Goal: Find specific page/section: Find specific page/section

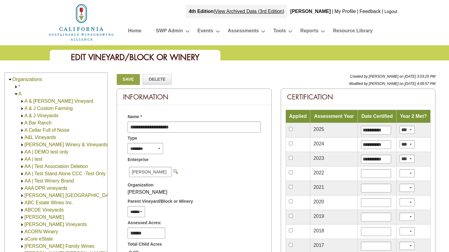
click at [73, 34] on img at bounding box center [81, 22] width 66 height 39
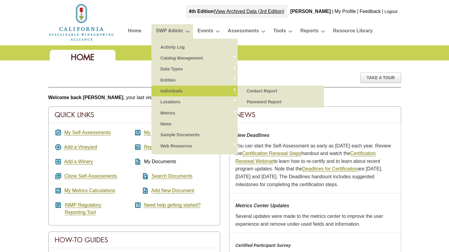
click at [180, 89] on link "Individuals" at bounding box center [194, 90] width 74 height 11
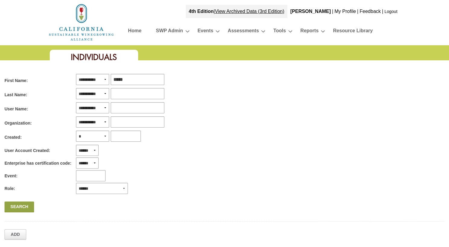
type input "*****"
type input "*"
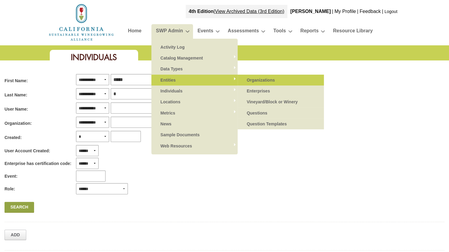
click at [266, 82] on link "Organizations" at bounding box center [281, 80] width 74 height 11
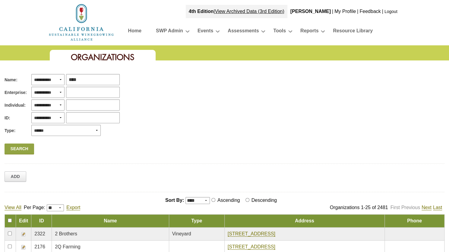
type input "*****"
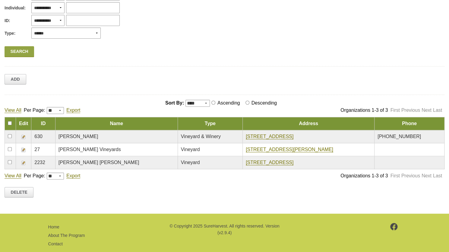
scroll to position [107, 0]
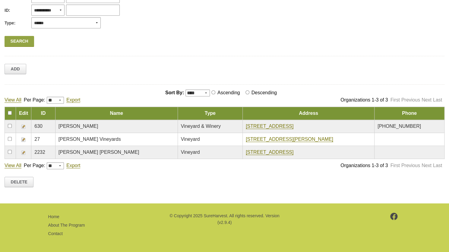
click at [22, 155] on td at bounding box center [23, 152] width 15 height 13
click at [22, 153] on img at bounding box center [23, 152] width 5 height 5
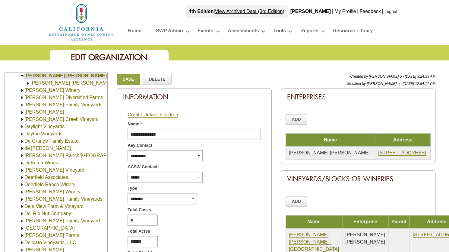
click at [54, 83] on link "[PERSON_NAME] [PERSON_NAME]" at bounding box center [70, 82] width 81 height 5
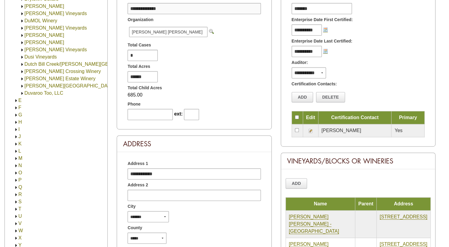
scroll to position [121, 0]
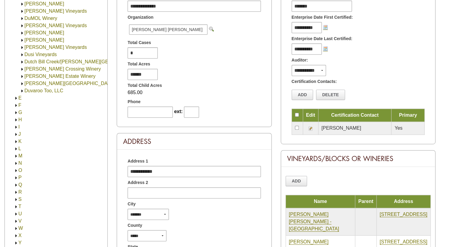
click at [20, 153] on link "M" at bounding box center [20, 155] width 4 height 5
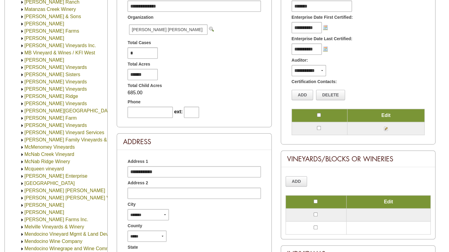
scroll to position [1392, 0]
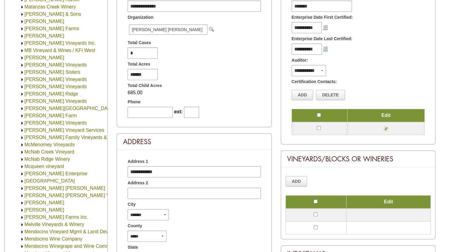
click at [51, 218] on link "[PERSON_NAME] Farms Inc." at bounding box center [56, 216] width 64 height 5
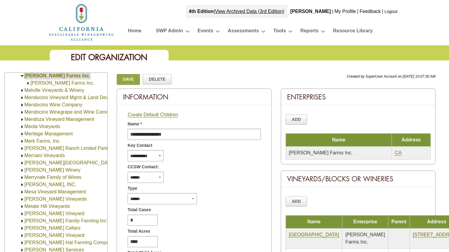
click at [40, 80] on link "Mellor Farms Inc." at bounding box center [62, 82] width 64 height 5
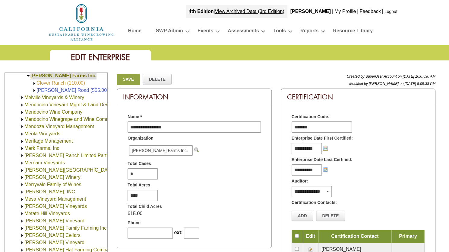
click at [74, 83] on link "Clover Ranch (110.00)" at bounding box center [60, 82] width 49 height 5
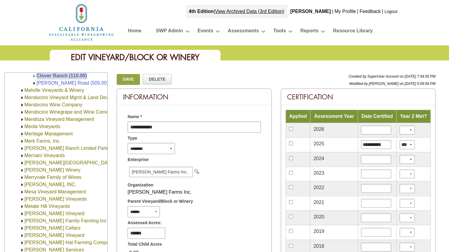
click at [74, 83] on link "[PERSON_NAME] Road (505.00)" at bounding box center [72, 82] width 72 height 5
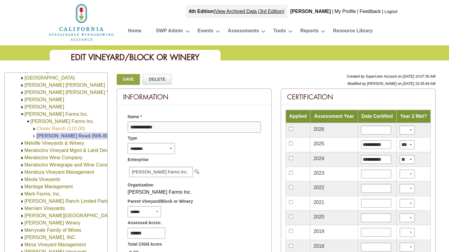
scroll to position [660, 0]
click at [73, 126] on link "Clover Ranch (110.00)" at bounding box center [60, 128] width 49 height 5
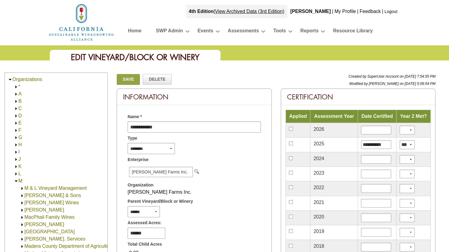
scroll to position [713, 0]
